Goal: Transaction & Acquisition: Purchase product/service

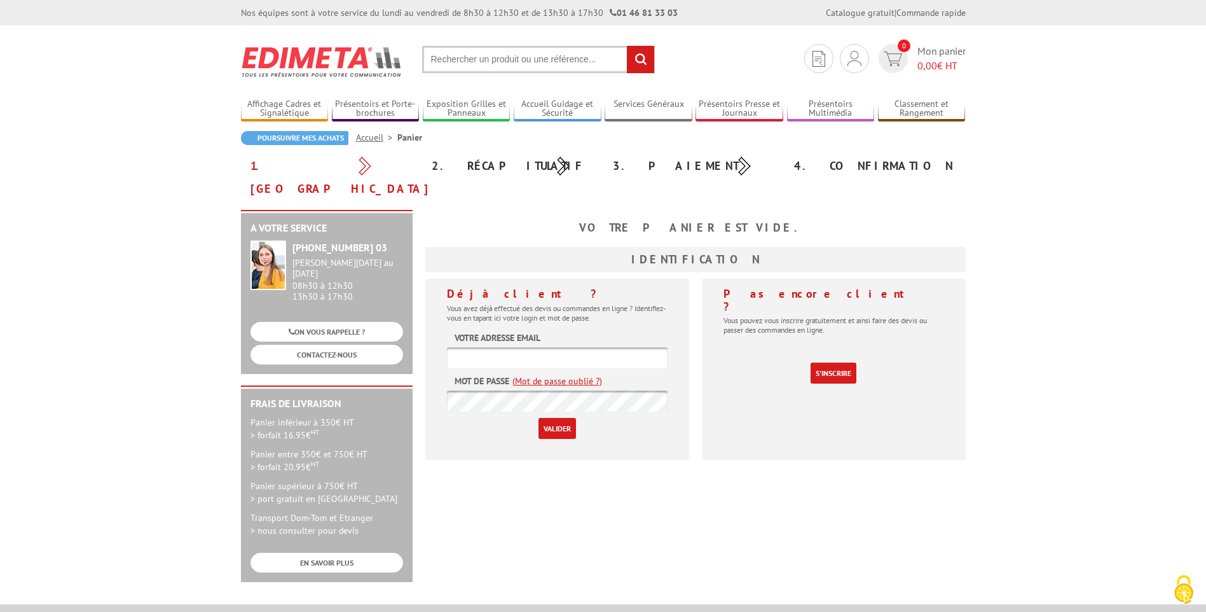
type input "[EMAIL_ADDRESS][DOMAIN_NAME]"
click at [563, 418] on input "Valider" at bounding box center [558, 428] width 38 height 21
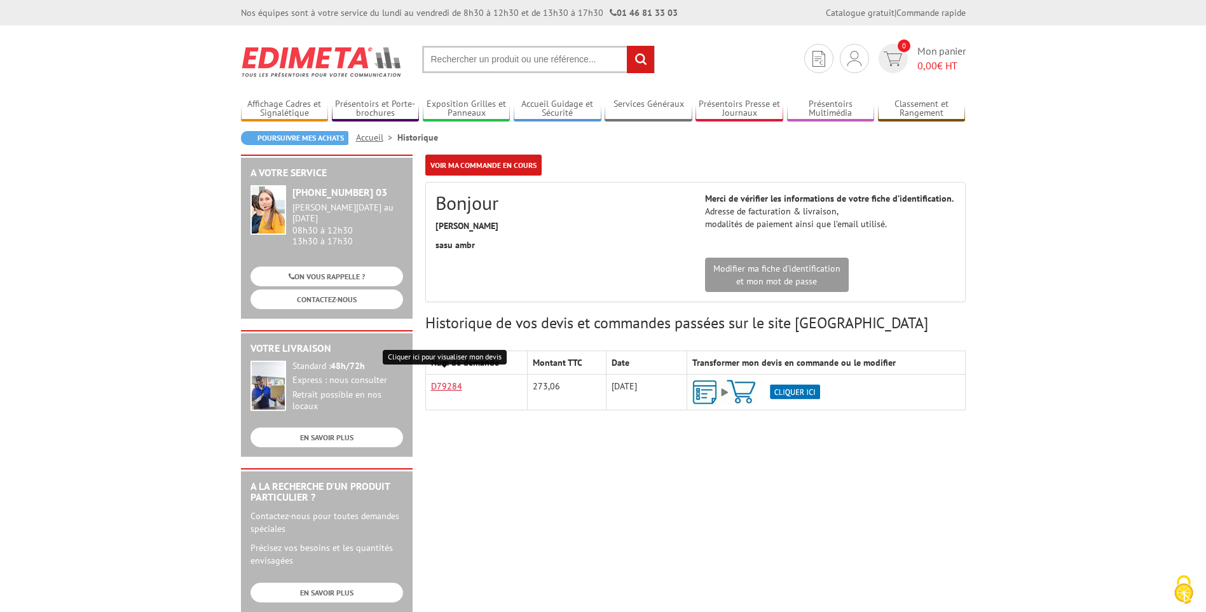
click at [439, 384] on link "D79284" at bounding box center [446, 385] width 31 height 11
click at [483, 62] on input "text" at bounding box center [538, 59] width 233 height 27
paste input "ECHELLE MURALE JOURNAUX PRESAM® 15 CASES"
type input "ECHELLE MURALE JOURNAUX PRESAM® 15 CASES"
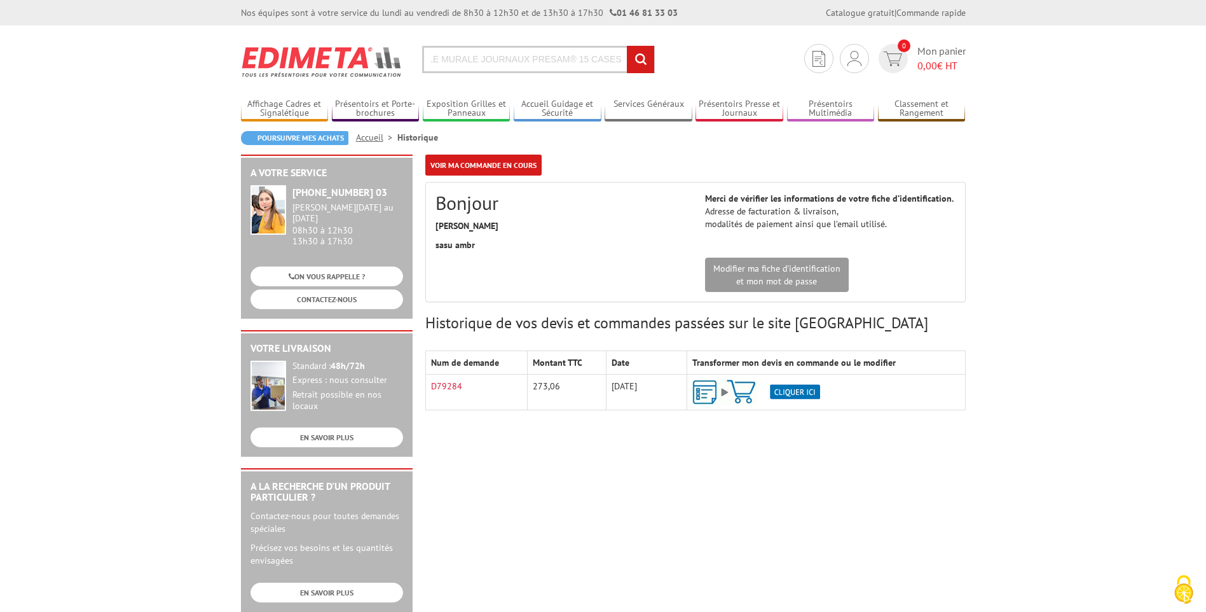
click at [627, 46] on input "rechercher" at bounding box center [640, 59] width 27 height 27
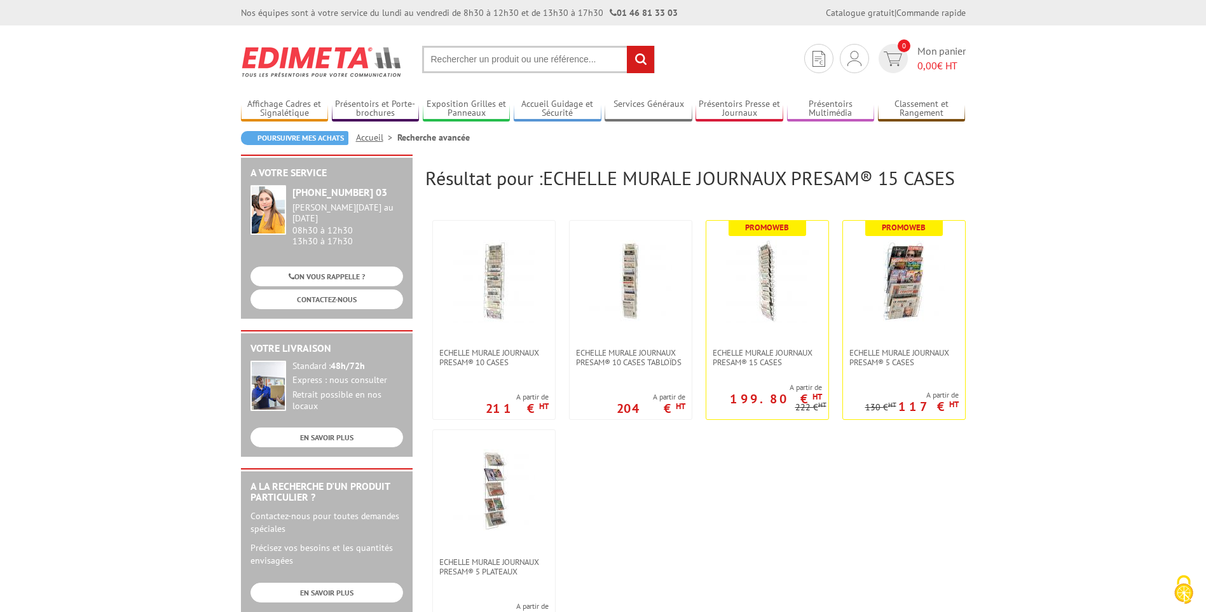
click at [681, 457] on ul "Echelle murale journaux Presam® 10 cases A partir de 211 € HT A partir de 204 €" at bounding box center [695, 425] width 540 height 422
click at [778, 301] on img at bounding box center [767, 281] width 83 height 83
